Goal: Task Accomplishment & Management: Use online tool/utility

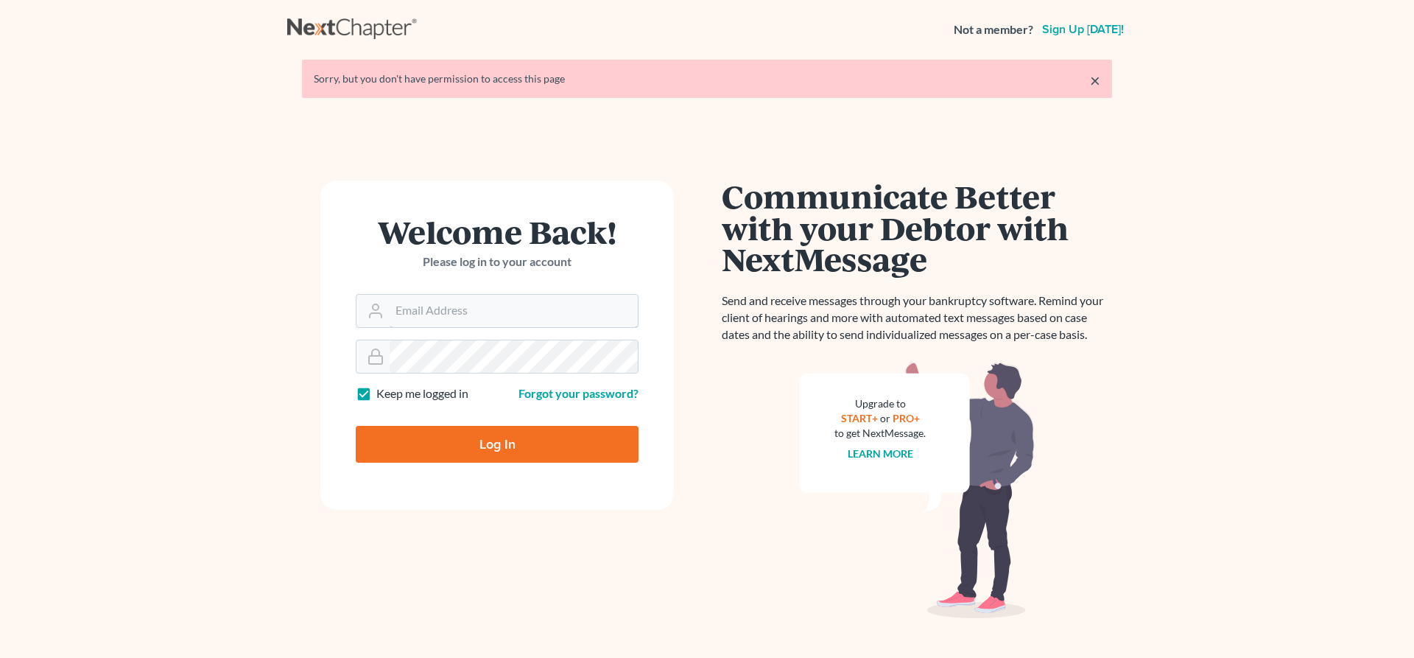
type input "[EMAIL_ADDRESS][DOMAIN_NAME]"
type input "Thinking..."
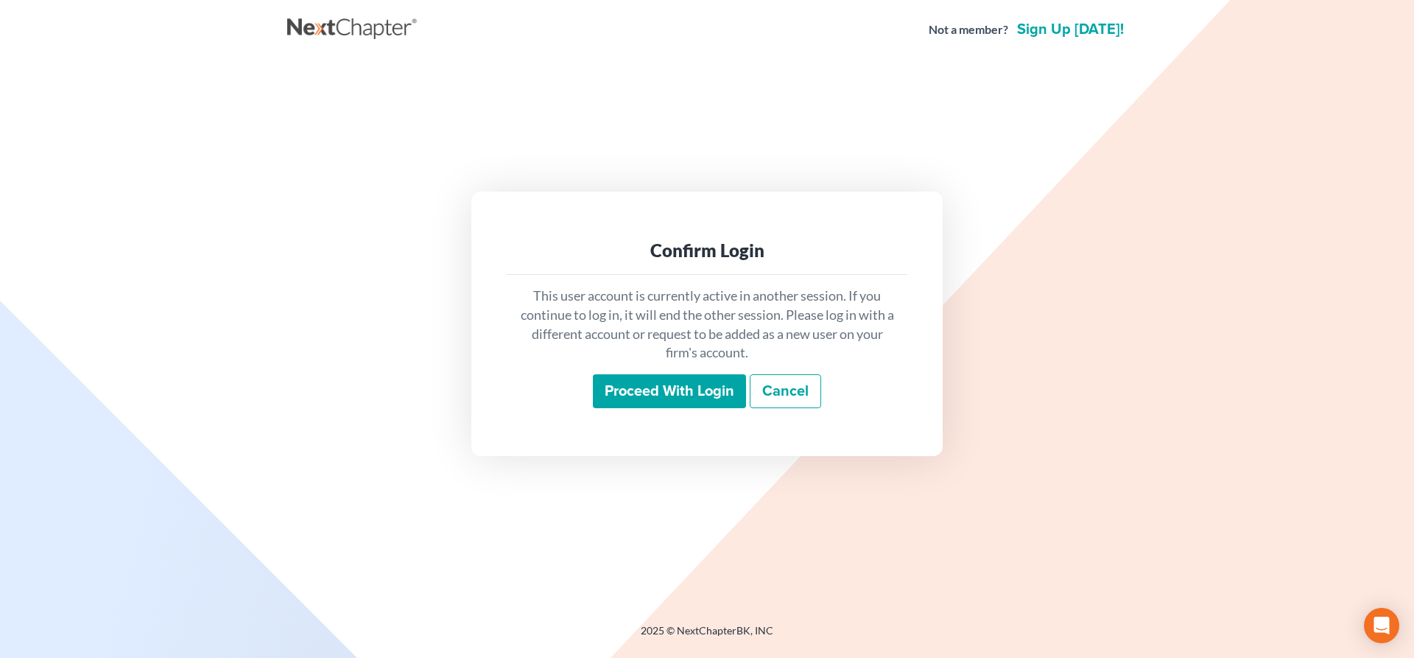
click at [678, 383] on input "Proceed with login" at bounding box center [669, 391] width 153 height 34
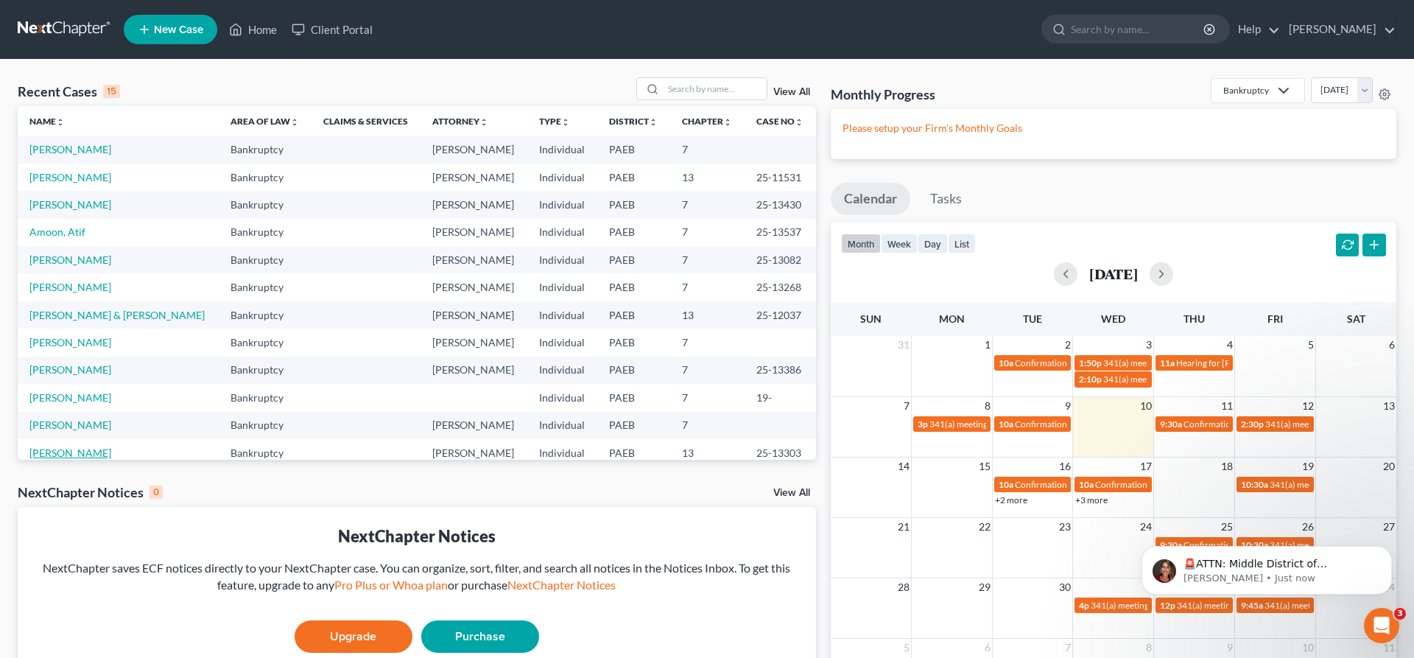
click at [89, 453] on link "[PERSON_NAME]" at bounding box center [70, 452] width 82 height 13
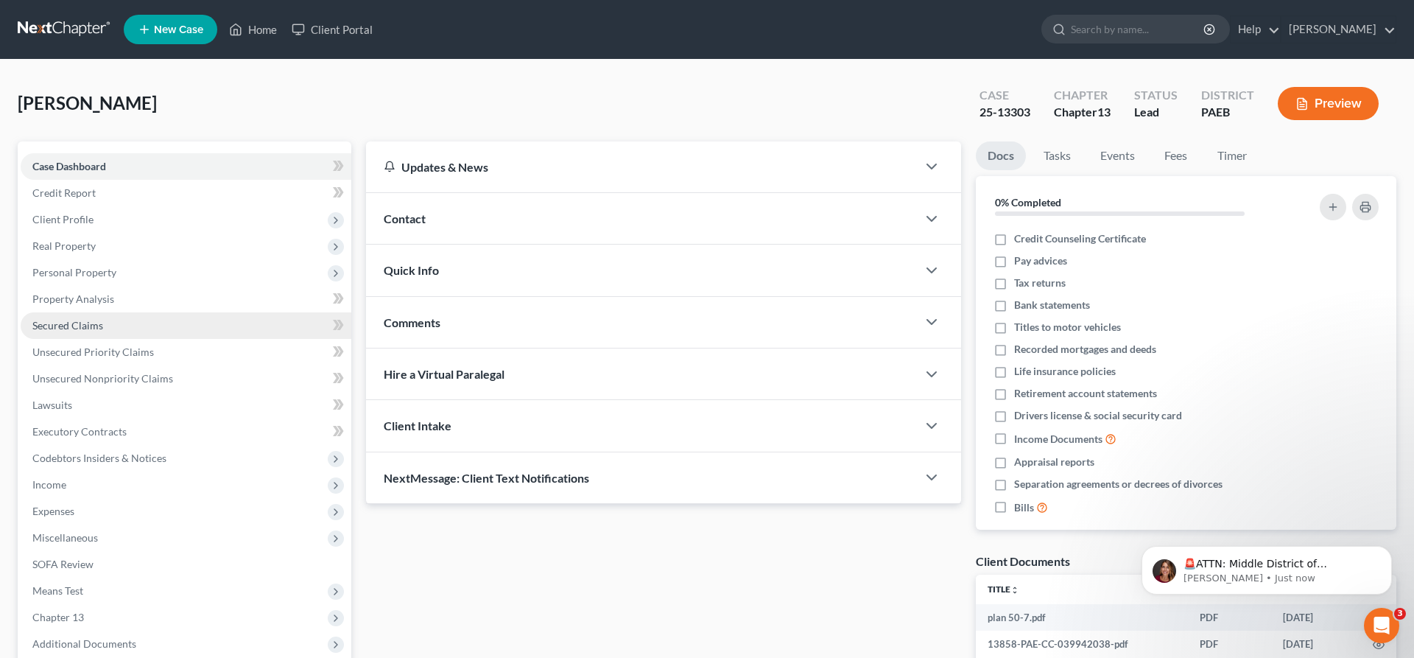
click at [87, 320] on span "Secured Claims" at bounding box center [67, 325] width 71 height 13
